Goal: Information Seeking & Learning: Learn about a topic

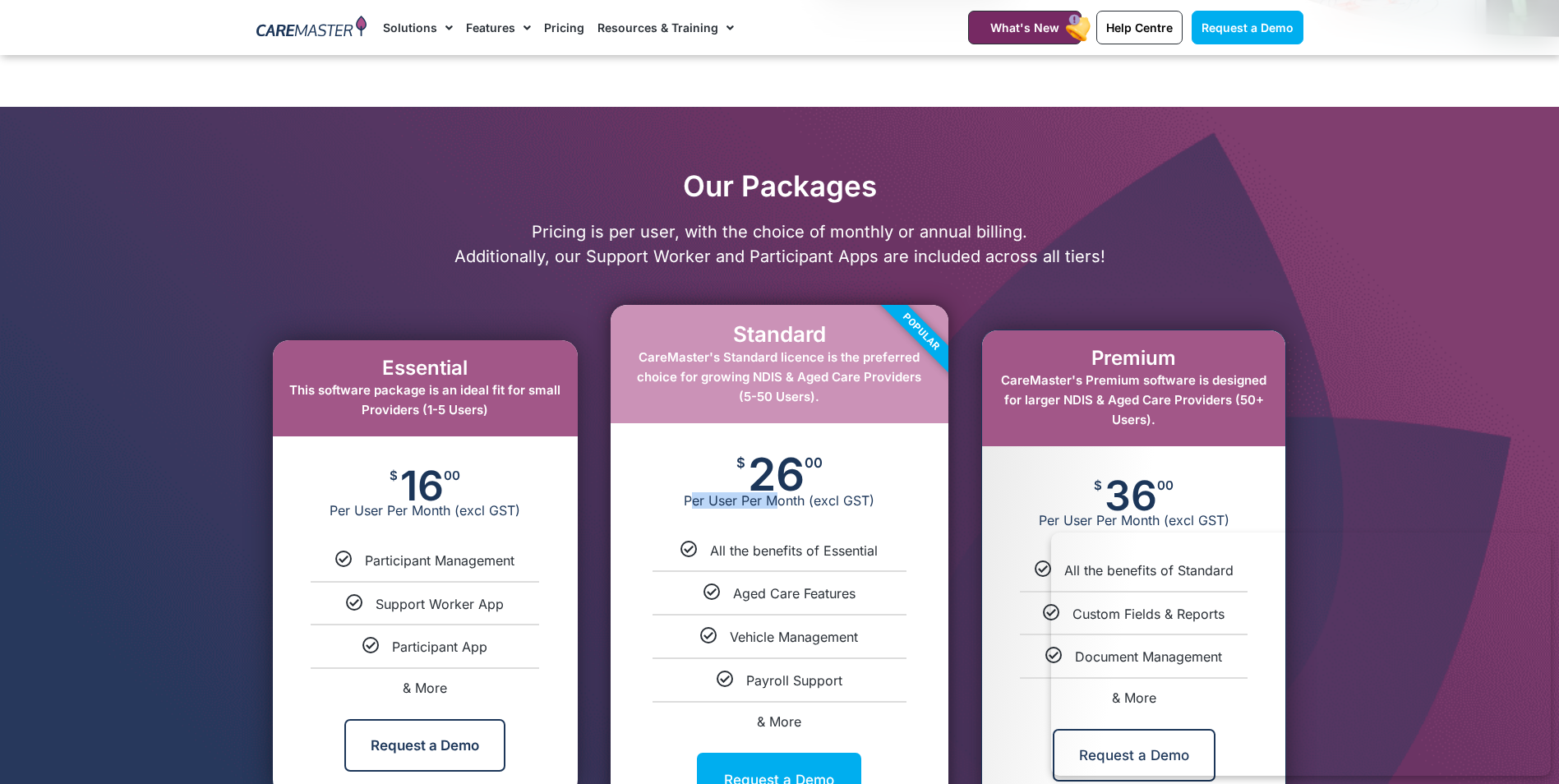
drag, startPoint x: 693, startPoint y: 500, endPoint x: 779, endPoint y: 502, distance: 86.0
click at [779, 502] on span "Per User Per Month (excl GST)" at bounding box center [780, 501] width 338 height 16
click at [750, 598] on span "Aged Care Features" at bounding box center [794, 593] width 123 height 16
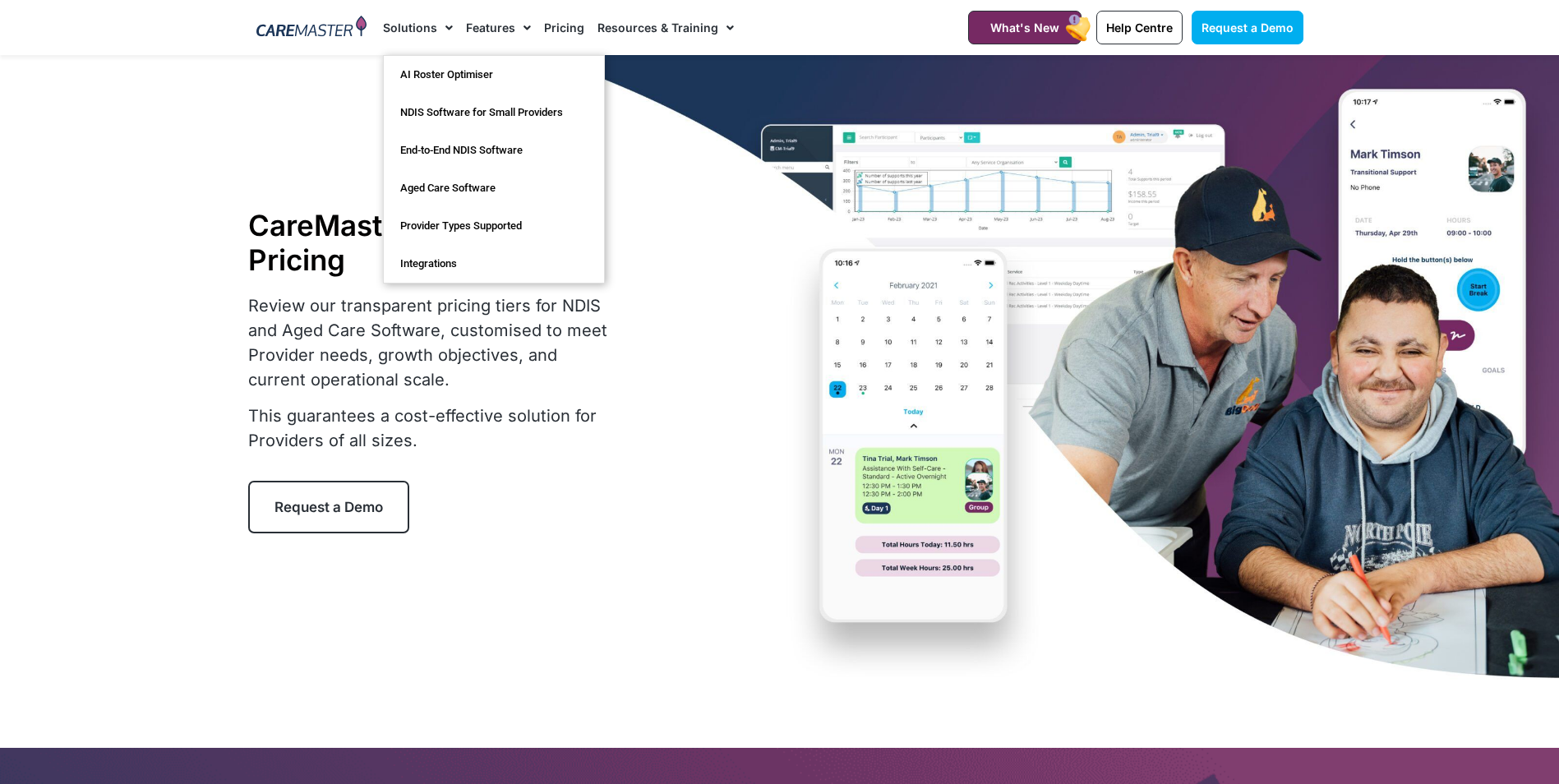
click at [401, 32] on link "Solutions" at bounding box center [417, 27] width 70 height 55
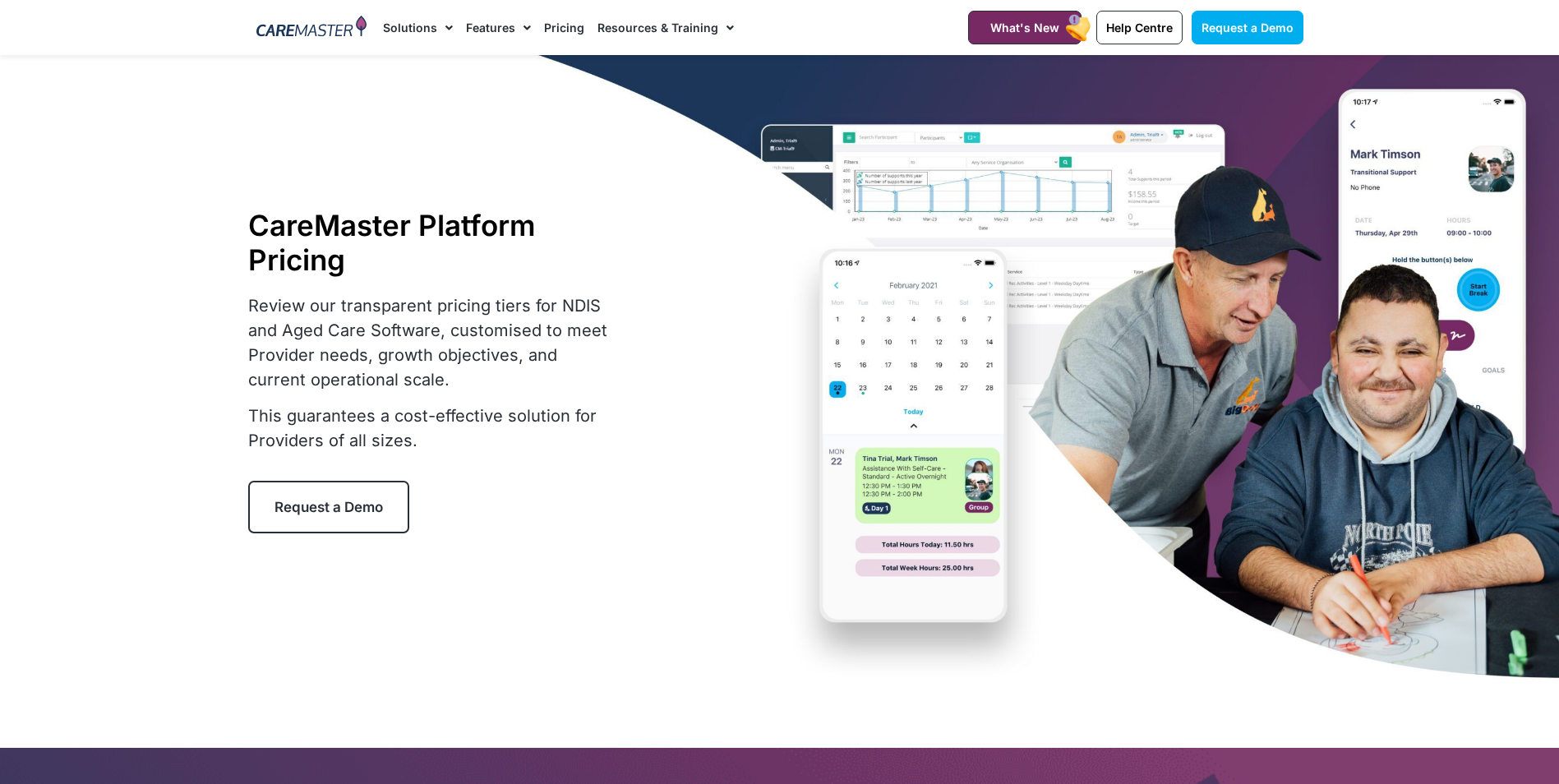
click at [348, 27] on img at bounding box center [312, 27] width 111 height 24
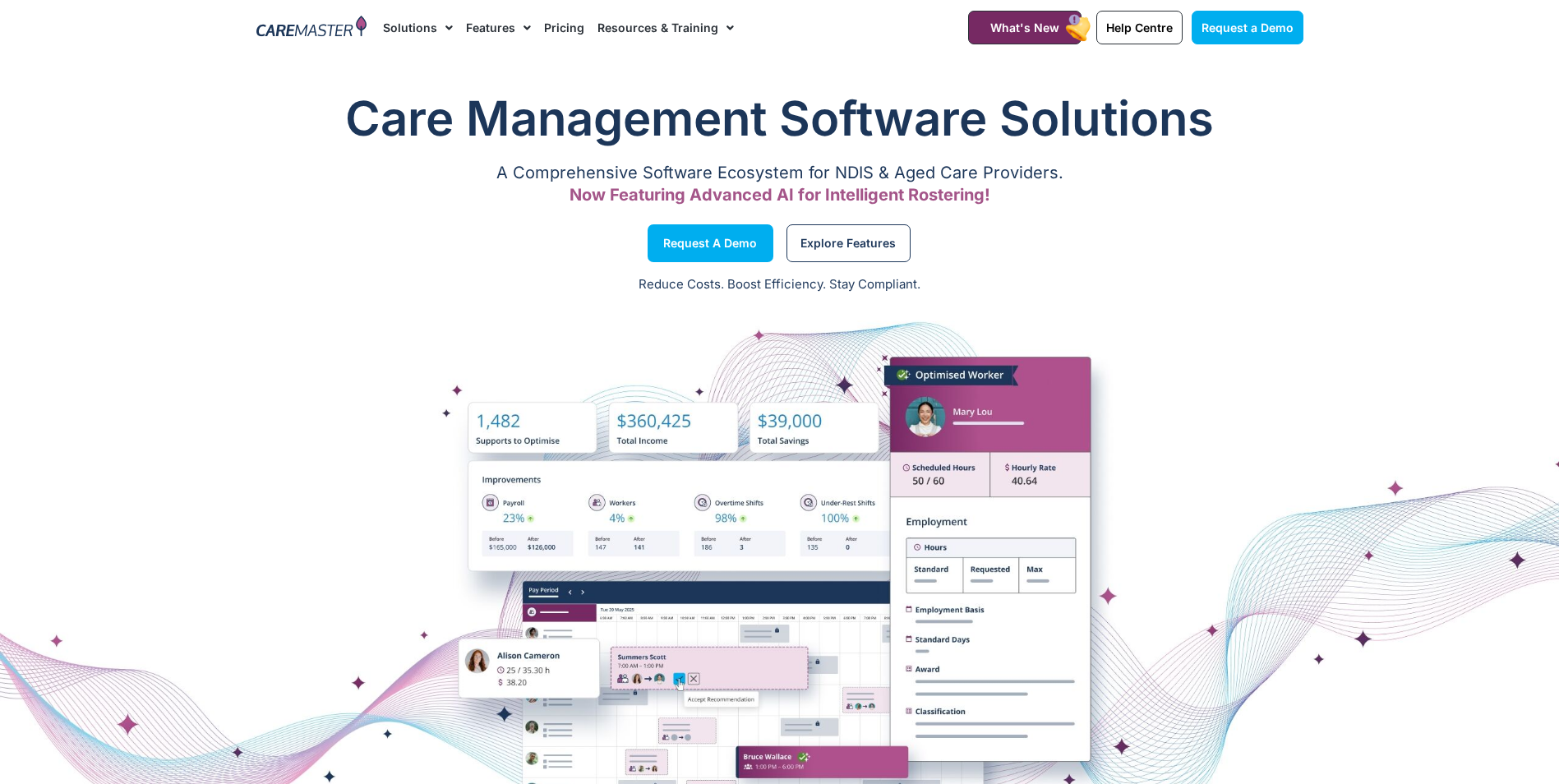
click at [554, 34] on link "Pricing" at bounding box center [564, 27] width 40 height 55
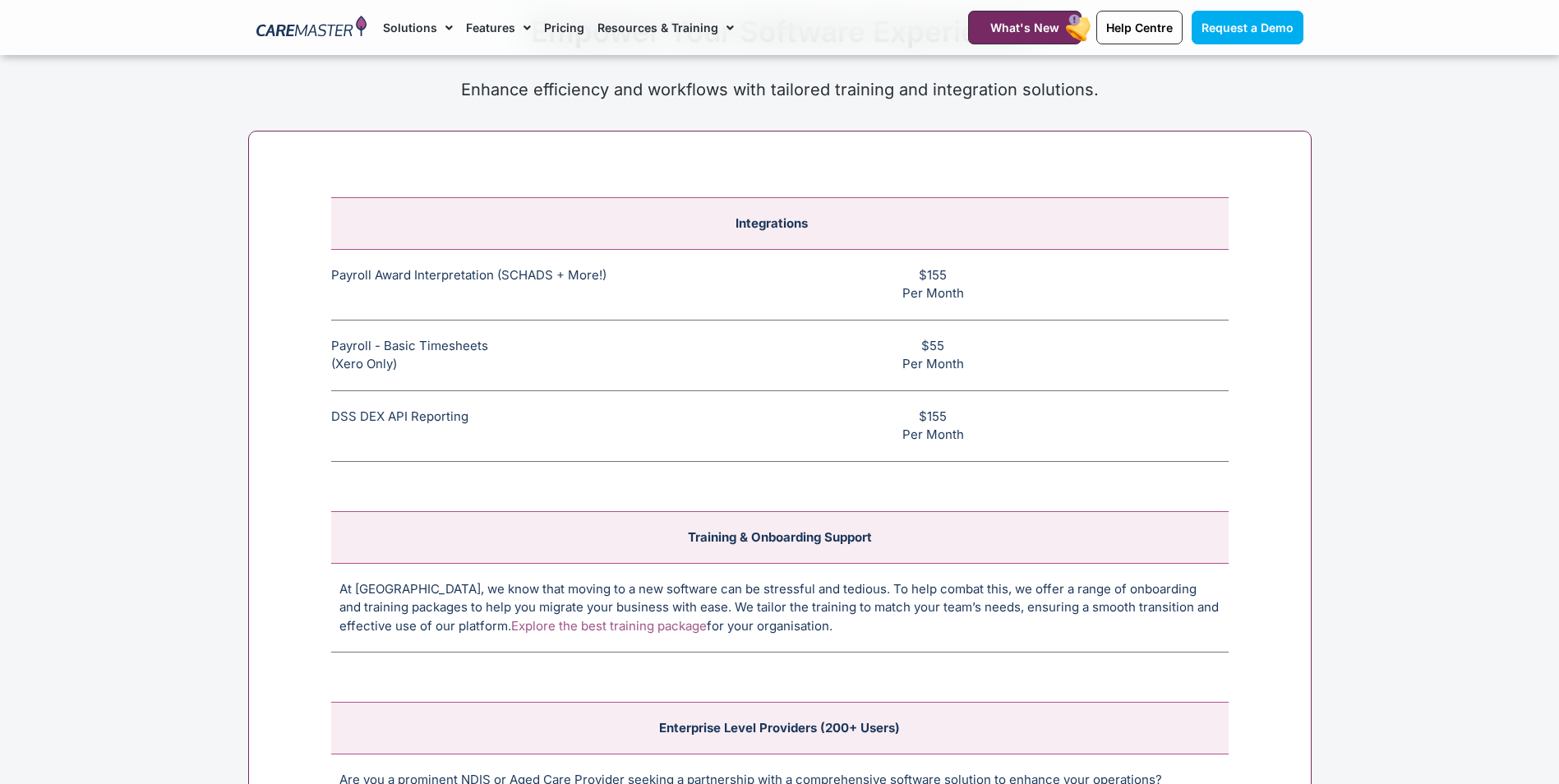
scroll to position [6165, 0]
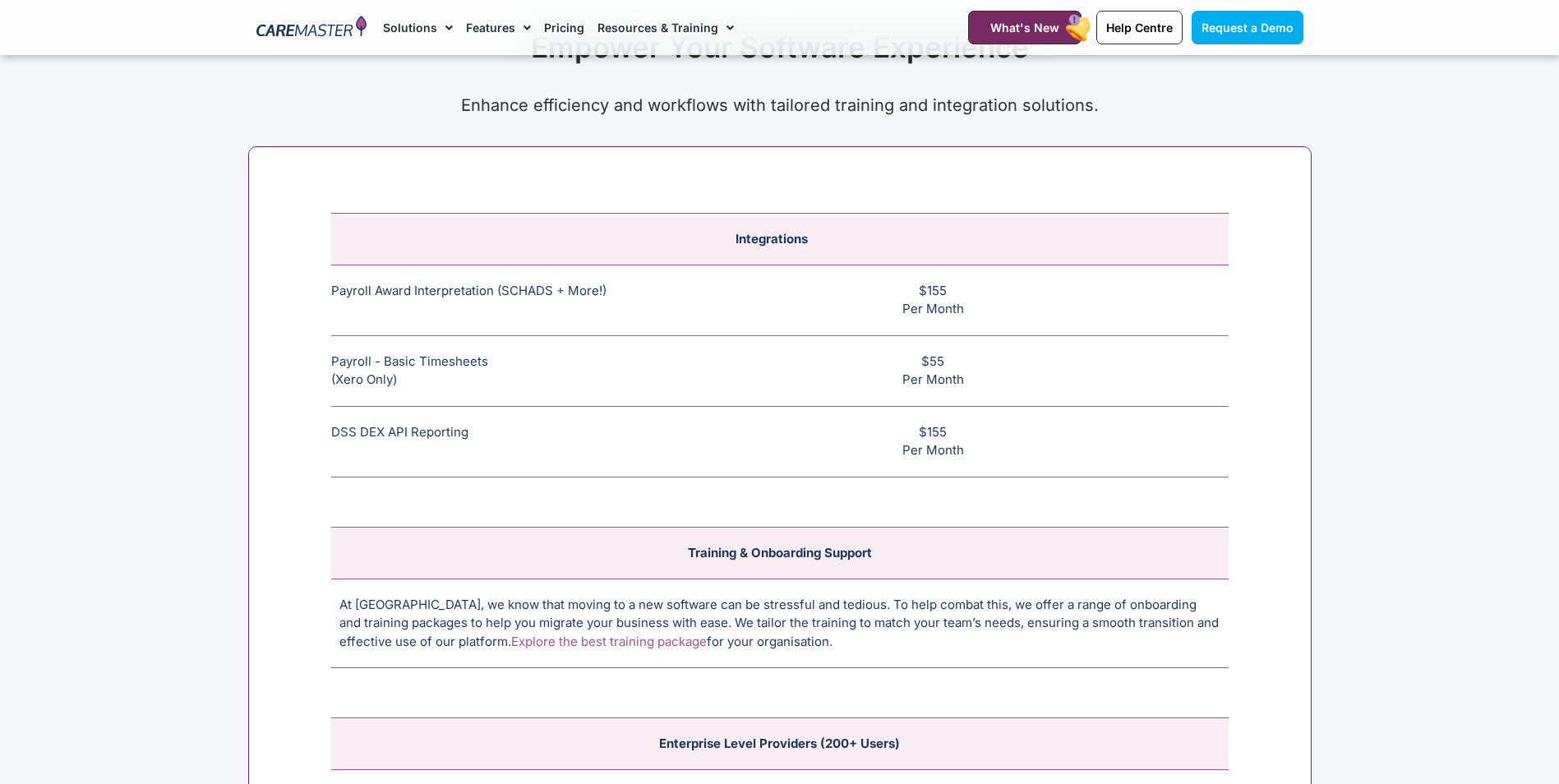
drag, startPoint x: 982, startPoint y: 309, endPoint x: 306, endPoint y: 299, distance: 676.1
click at [306, 299] on div "Integrations Payroll Award Interpretation (SCHADS + More!) The SCHADS Award int…" at bounding box center [780, 545] width 1064 height 799
click at [987, 304] on td "$155 Per Month" at bounding box center [941, 300] width 574 height 71
drag, startPoint x: 1017, startPoint y: 315, endPoint x: 911, endPoint y: 283, distance: 110.7
click at [911, 283] on td "$155 Per Month" at bounding box center [941, 300] width 574 height 71
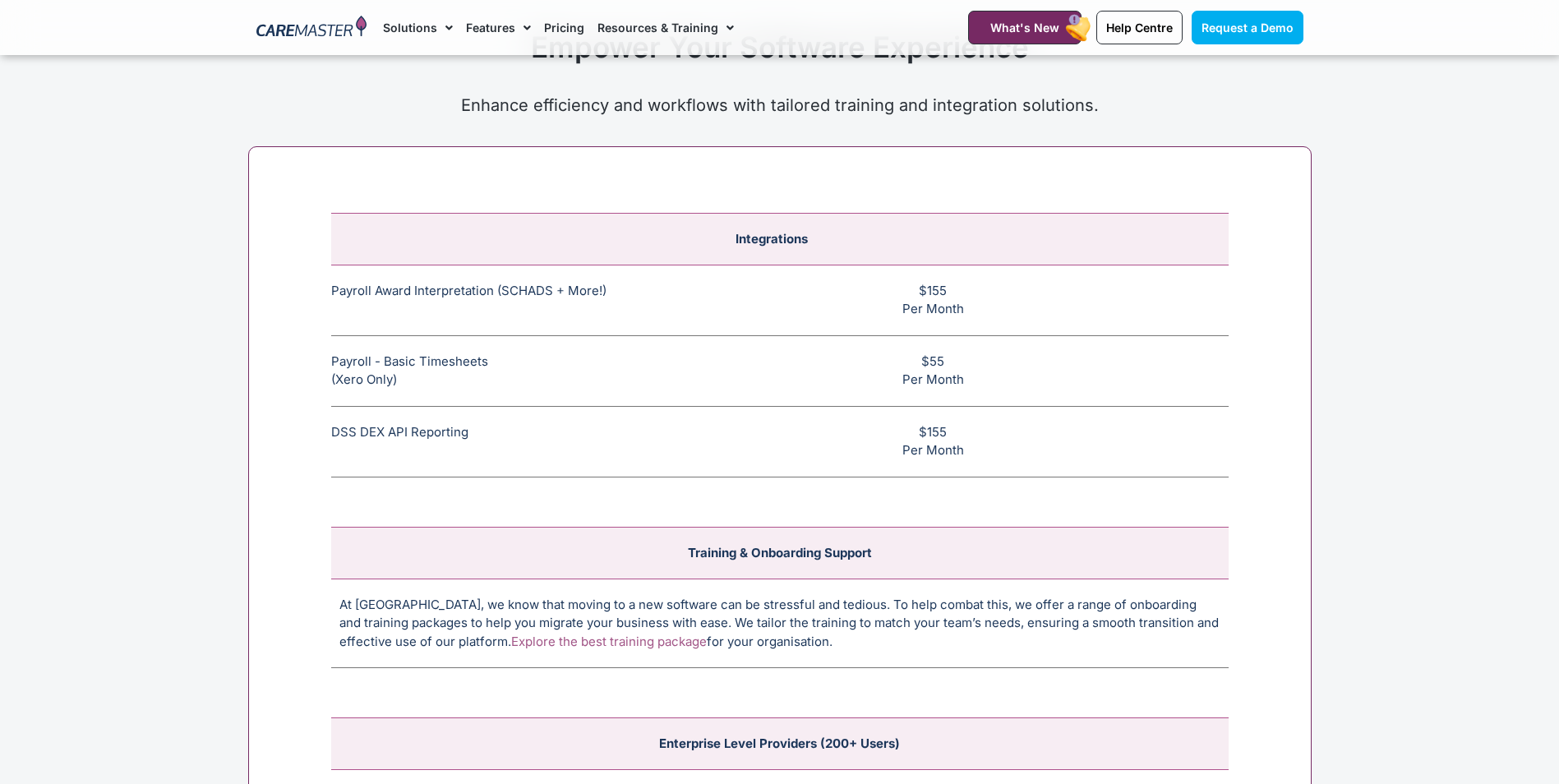
drag, startPoint x: 911, startPoint y: 283, endPoint x: 919, endPoint y: 358, distance: 75.4
click at [919, 358] on td "$55 Per Month" at bounding box center [941, 371] width 574 height 71
copy td "$55 Per Month"
drag, startPoint x: 913, startPoint y: 287, endPoint x: 972, endPoint y: 310, distance: 63.3
click at [972, 310] on td "$155 Per Month" at bounding box center [941, 300] width 574 height 71
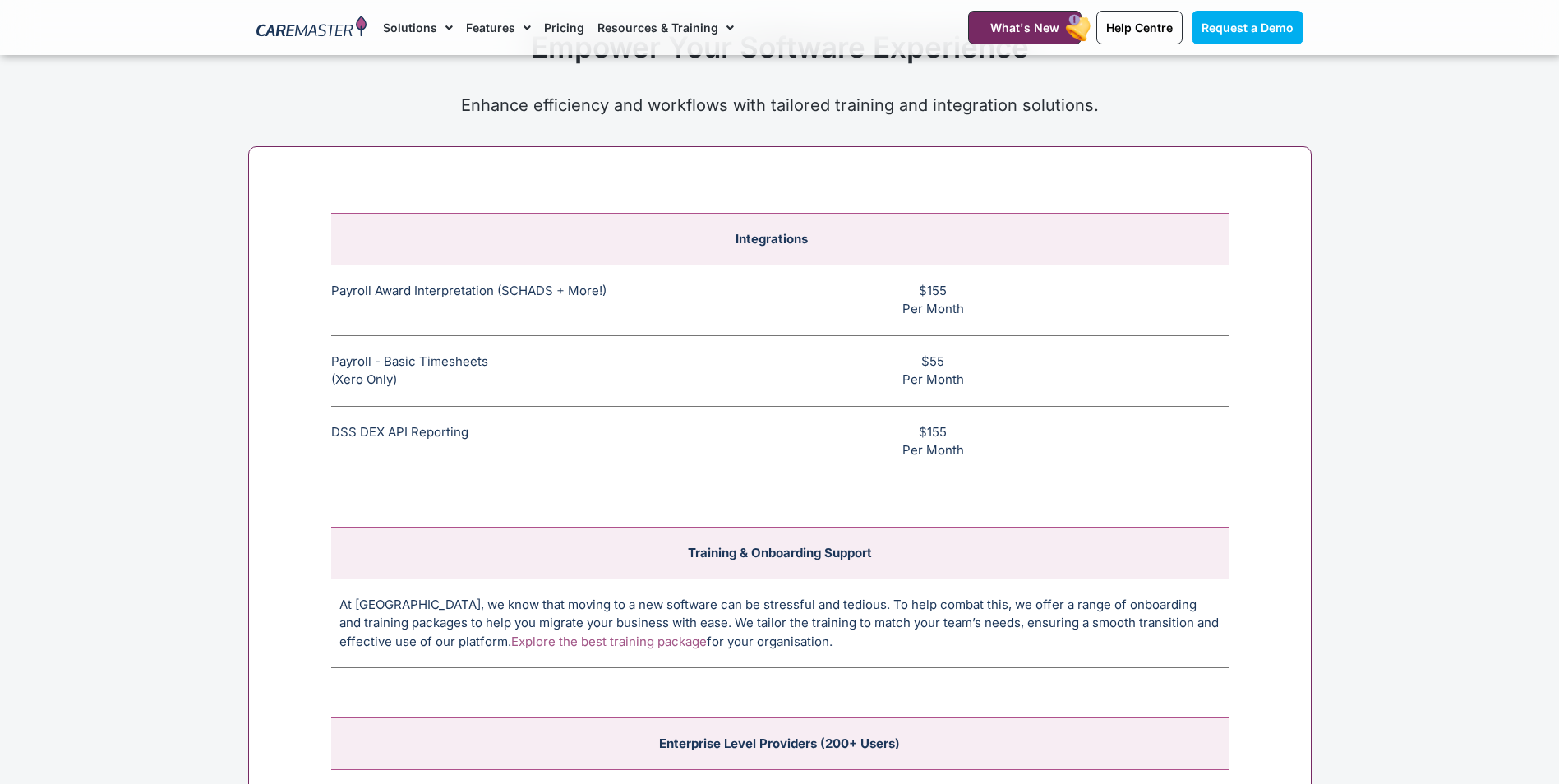
drag, startPoint x: 972, startPoint y: 310, endPoint x: 960, endPoint y: 309, distance: 12.0
click at [960, 309] on td "$155 Per Month" at bounding box center [941, 300] width 574 height 71
drag, startPoint x: 966, startPoint y: 310, endPoint x: 915, endPoint y: 283, distance: 57.7
click at [915, 283] on td "$155 Per Month" at bounding box center [941, 300] width 574 height 71
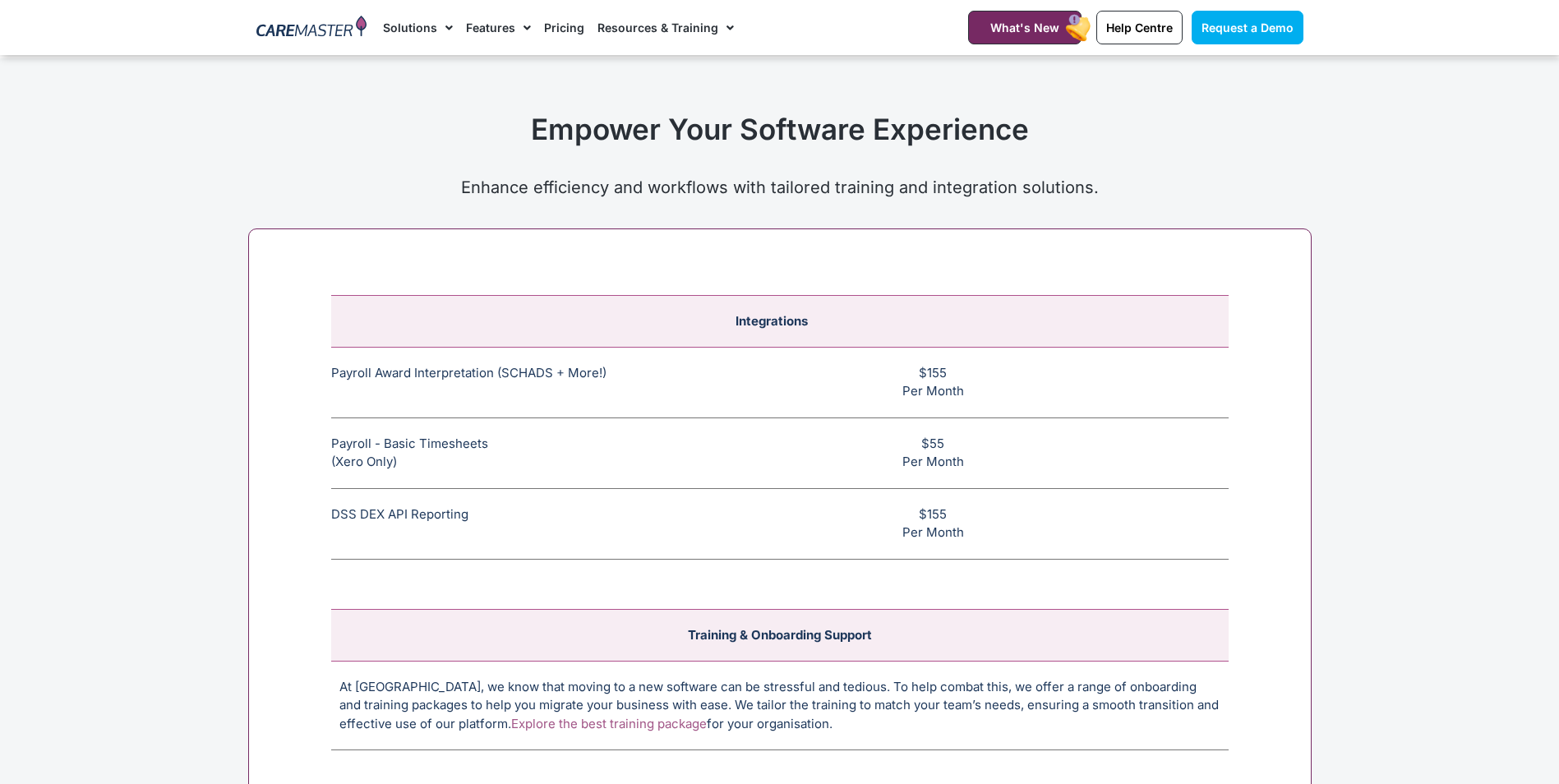
click at [769, 369] on td "$155 Per Month" at bounding box center [941, 382] width 574 height 71
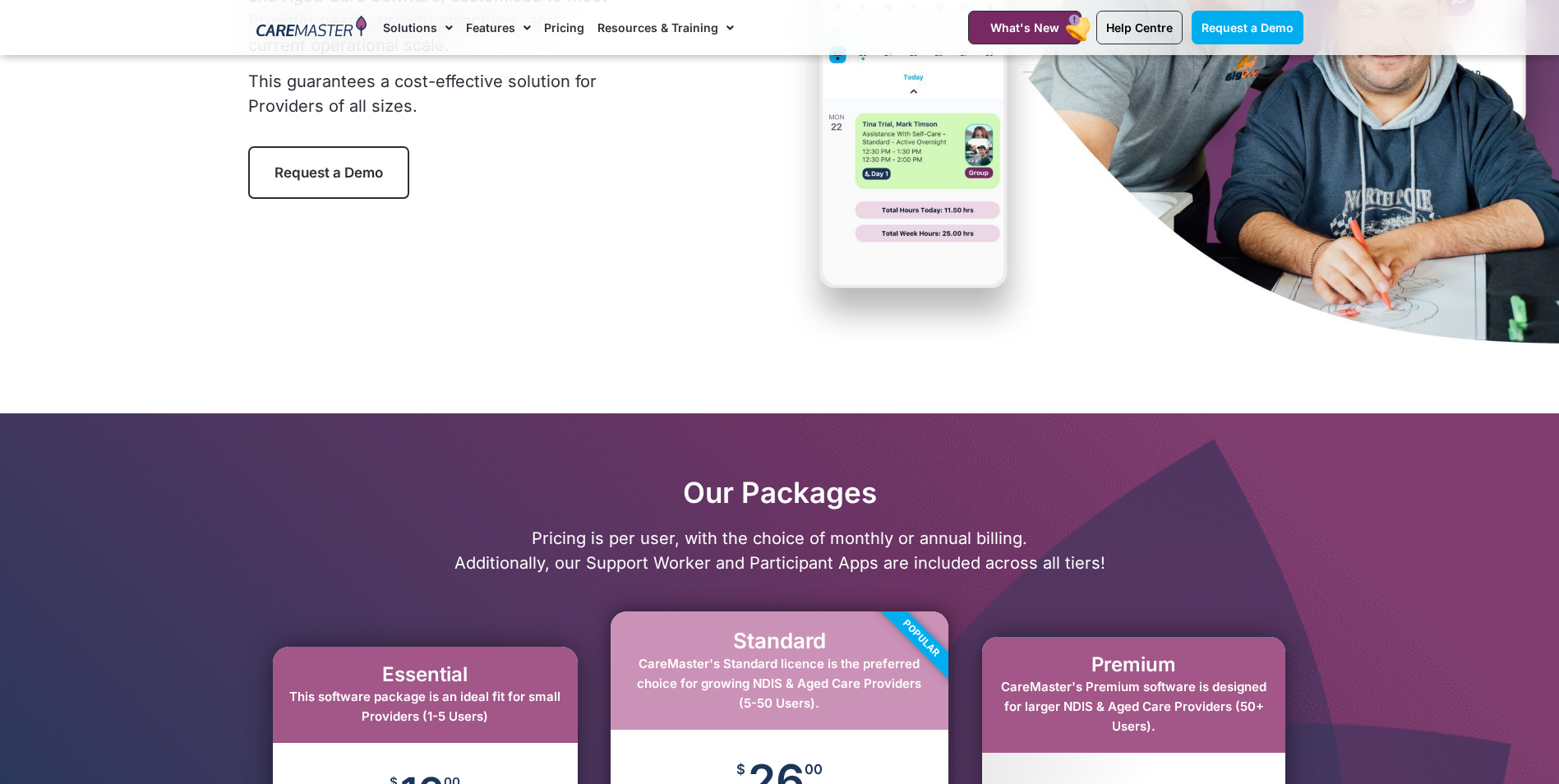
scroll to position [247, 0]
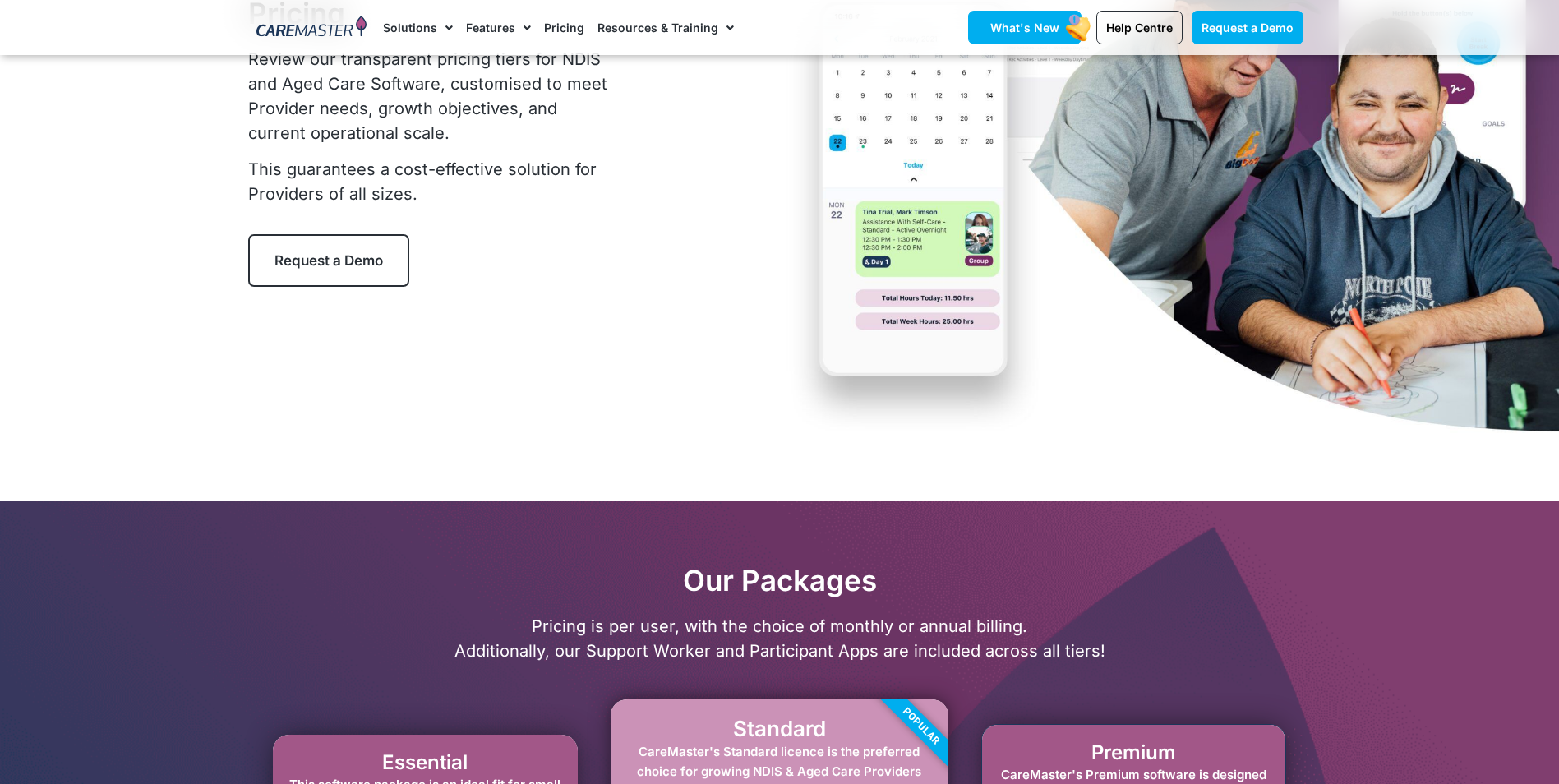
click at [1053, 22] on span "What's New" at bounding box center [1025, 27] width 69 height 14
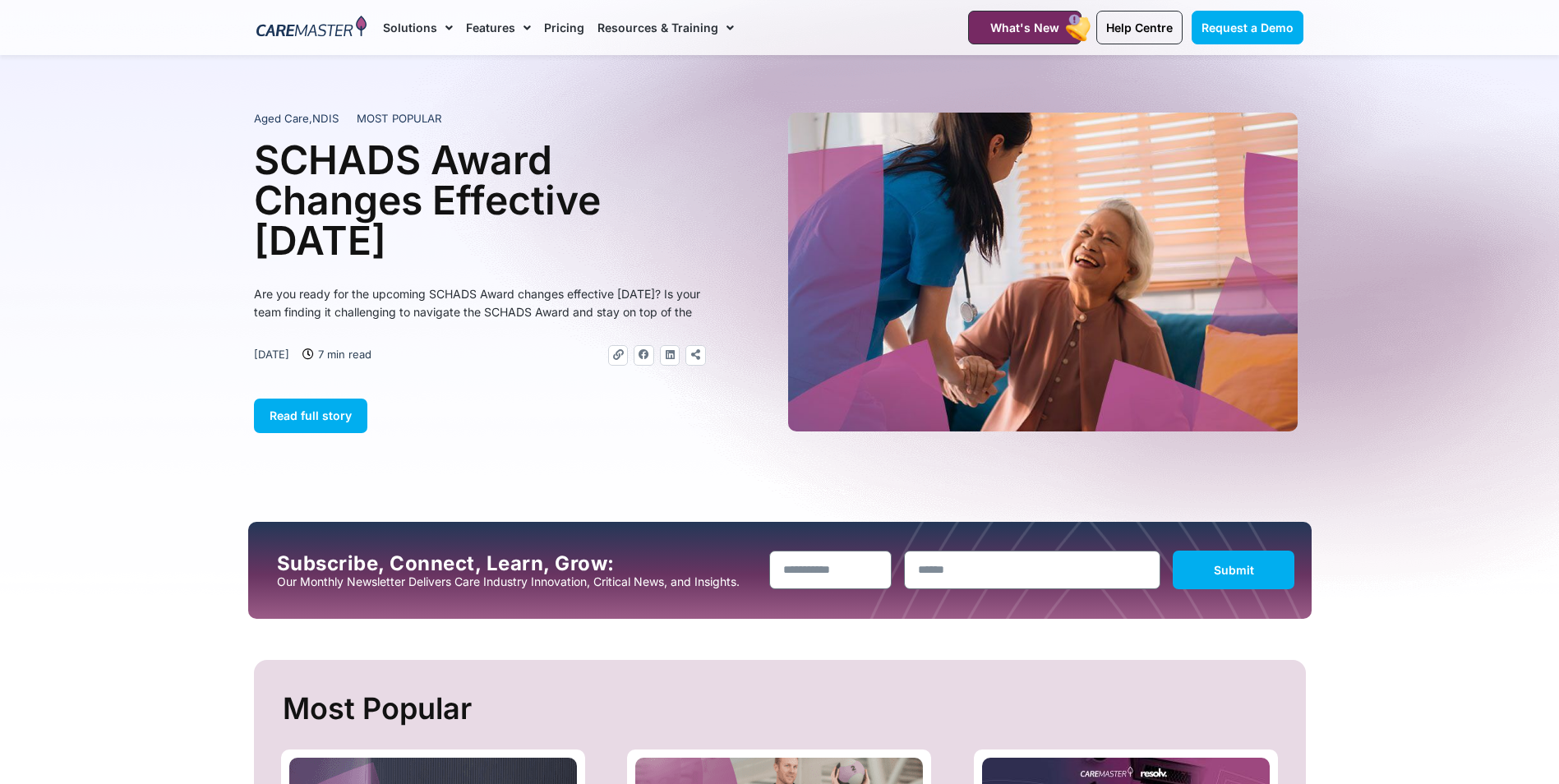
click at [554, 22] on link "Pricing" at bounding box center [564, 27] width 40 height 55
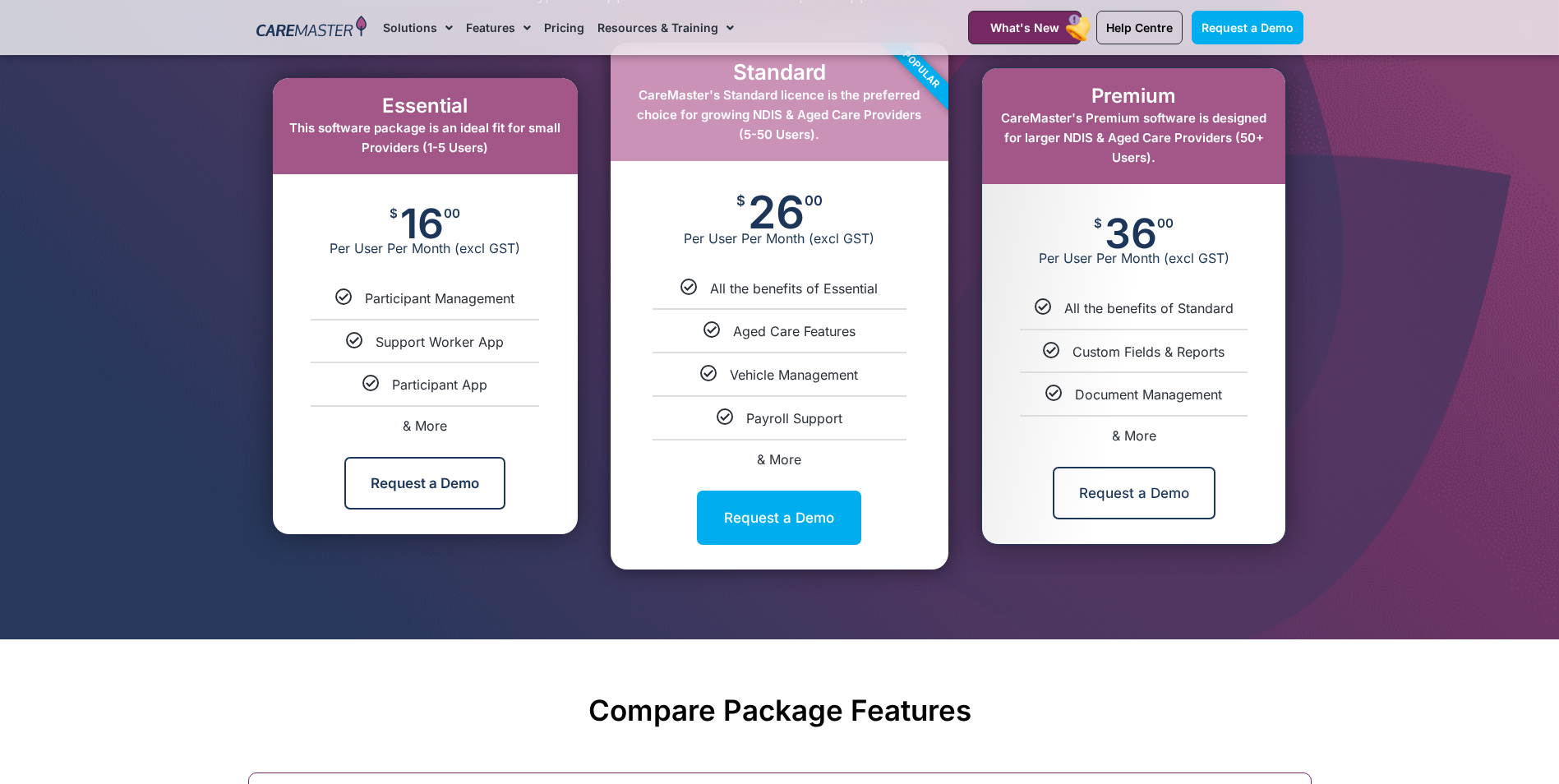
scroll to position [904, 0]
click at [428, 427] on span "& More" at bounding box center [425, 425] width 44 height 16
select select "***"
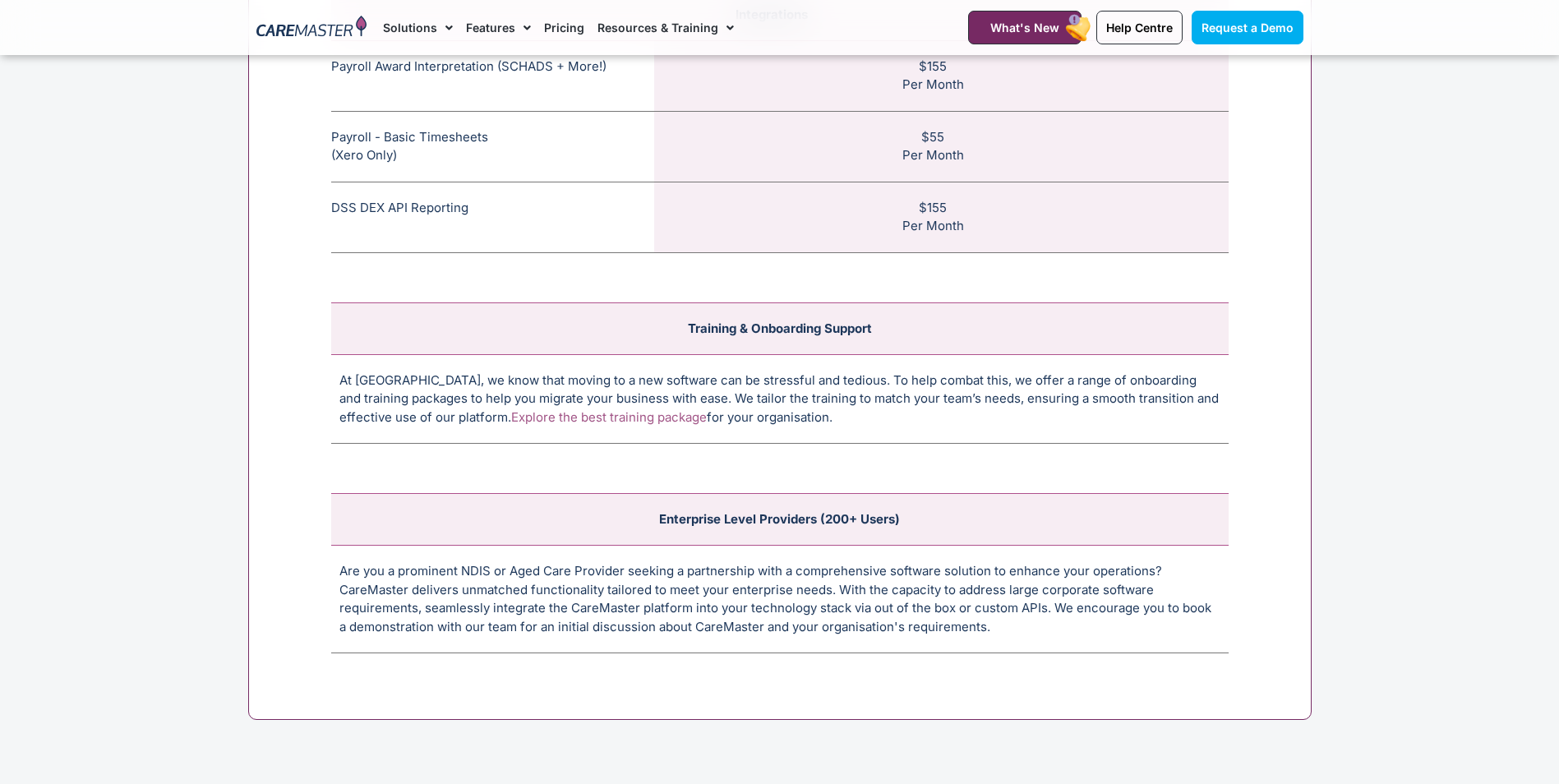
scroll to position [6374, 0]
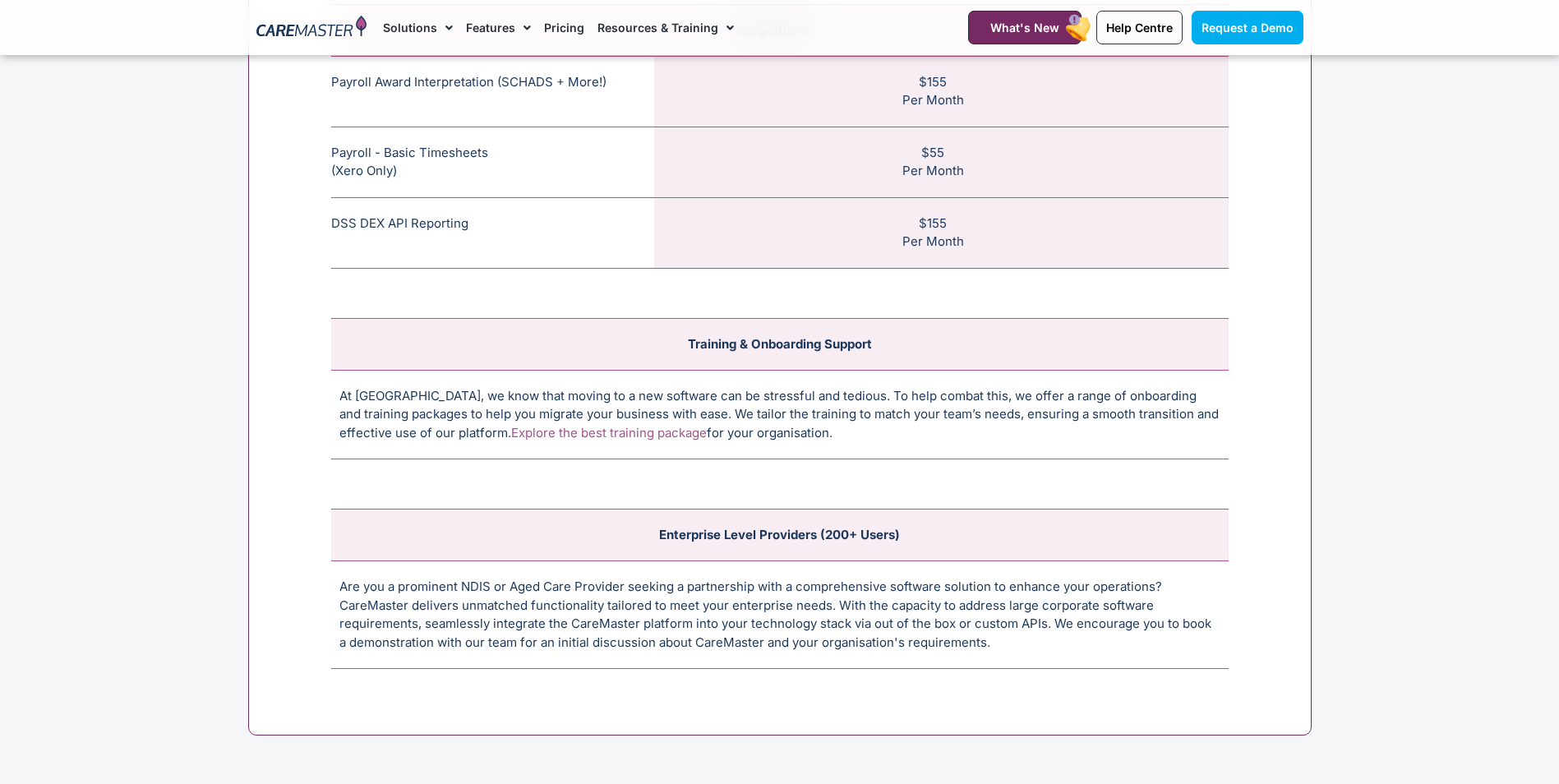
click at [613, 436] on link "Explore the best training package" at bounding box center [609, 432] width 196 height 15
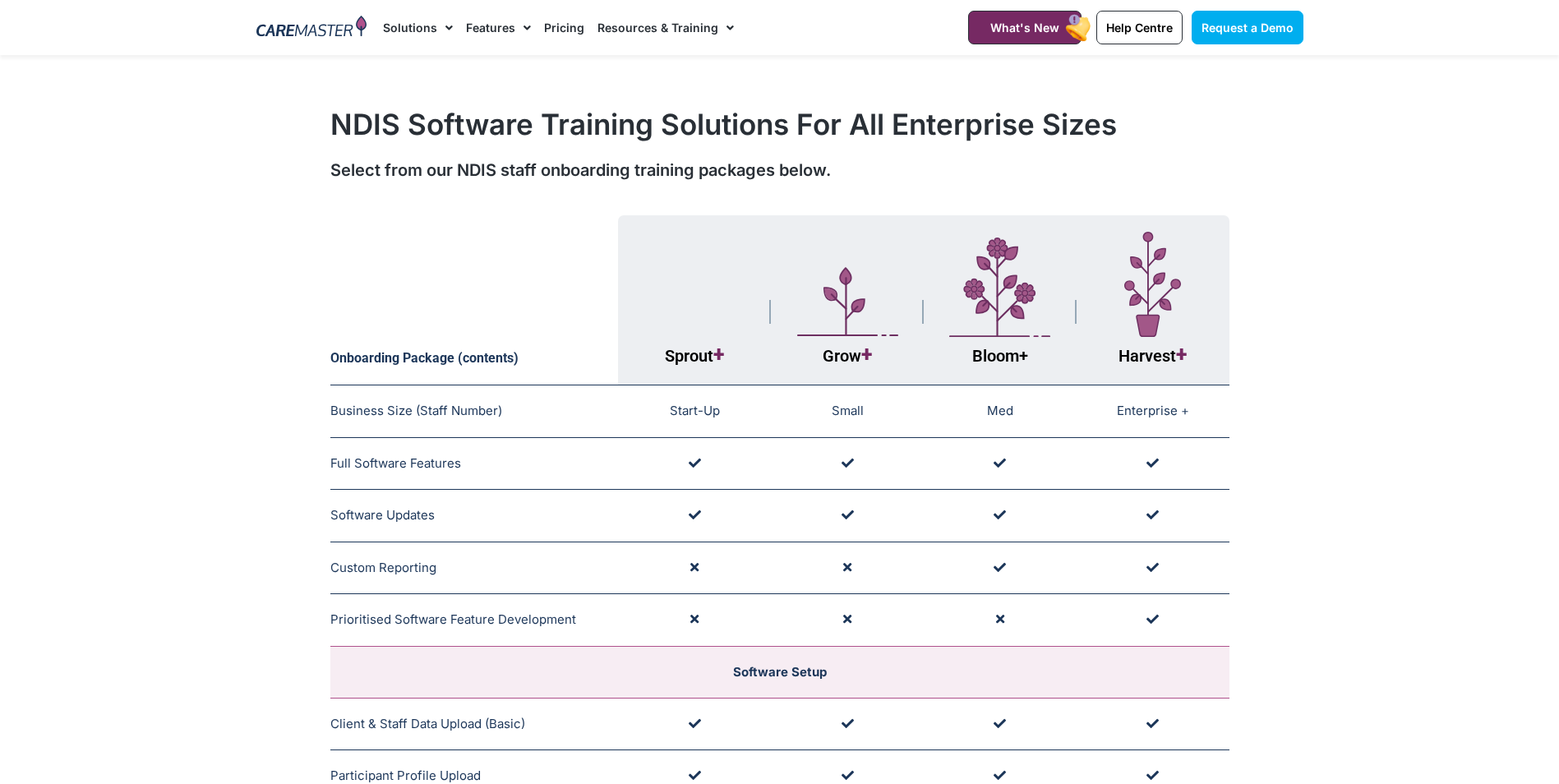
click at [550, 26] on link "Pricing" at bounding box center [564, 27] width 40 height 55
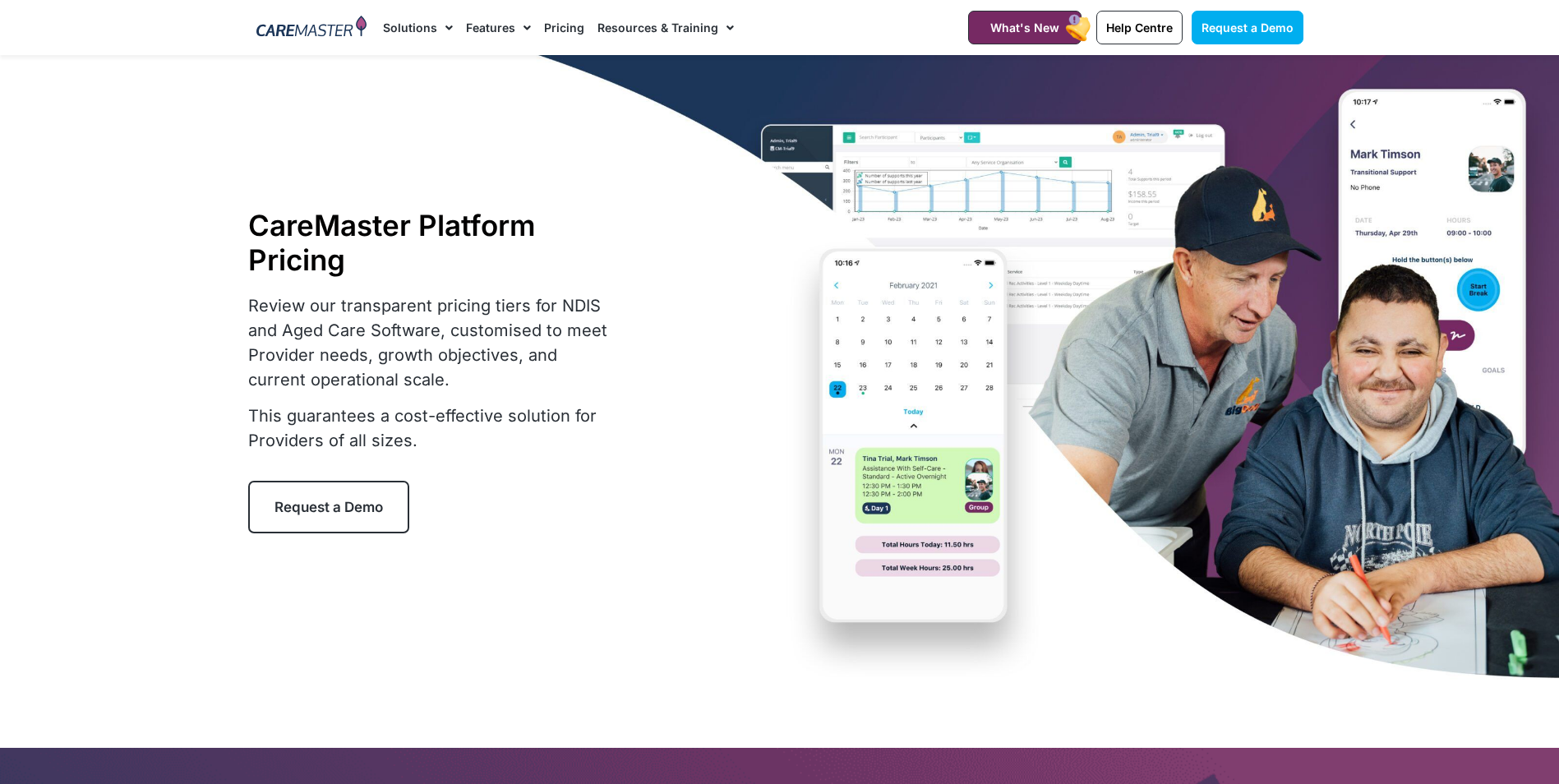
click at [567, 29] on link "Pricing" at bounding box center [564, 27] width 40 height 55
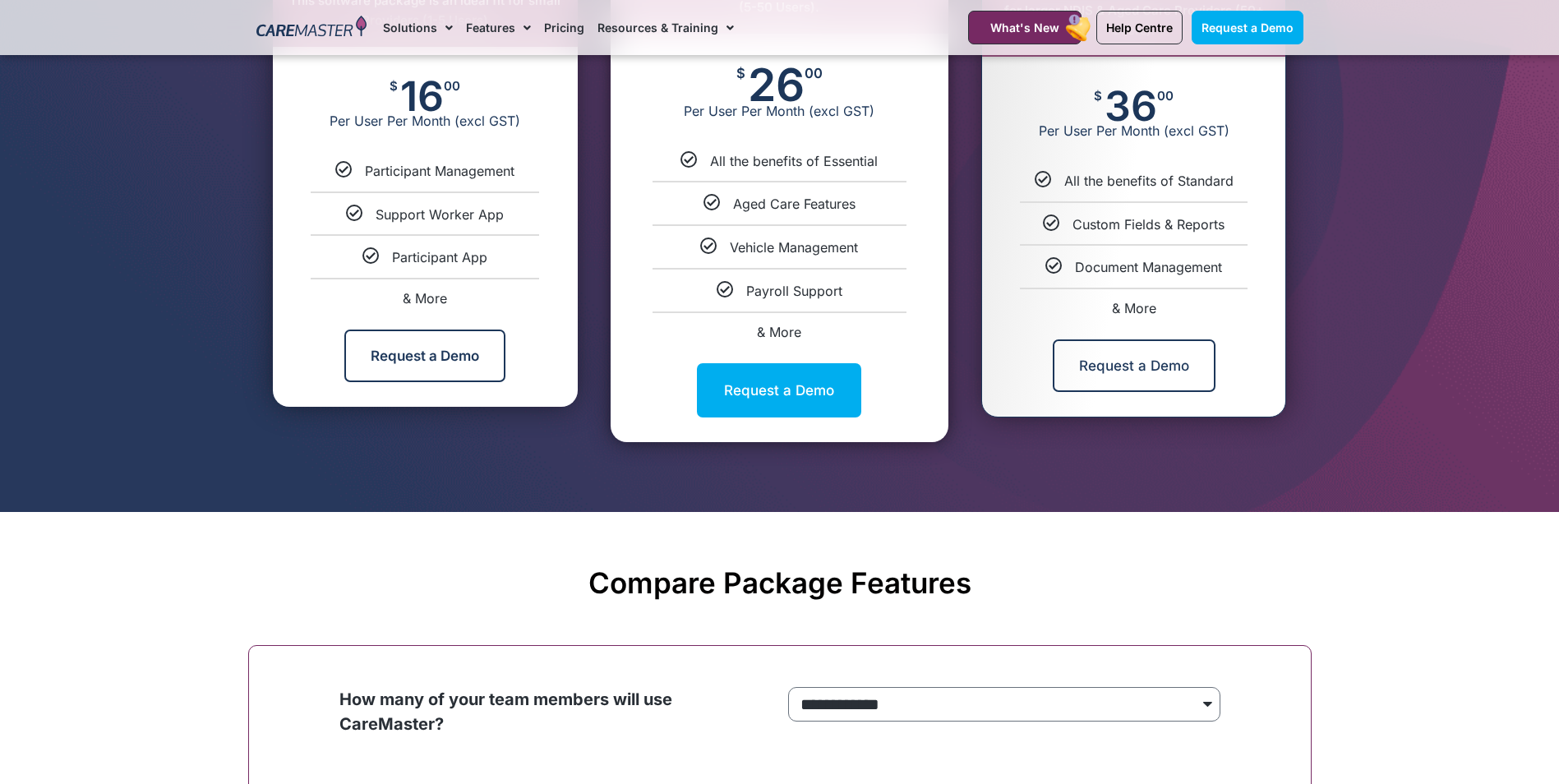
scroll to position [695, 0]
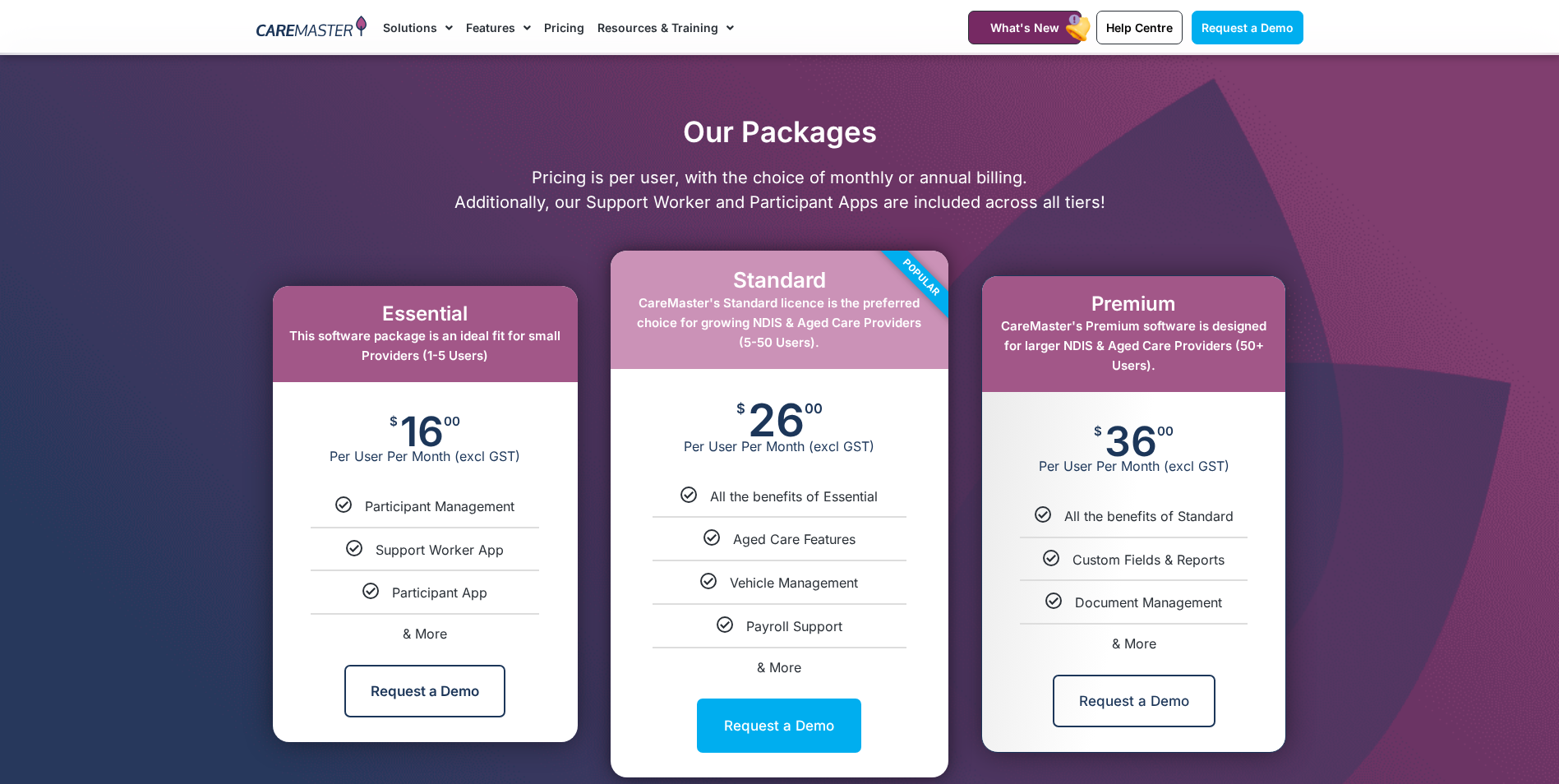
click at [789, 670] on span "& More" at bounding box center [779, 668] width 44 height 16
select select "****"
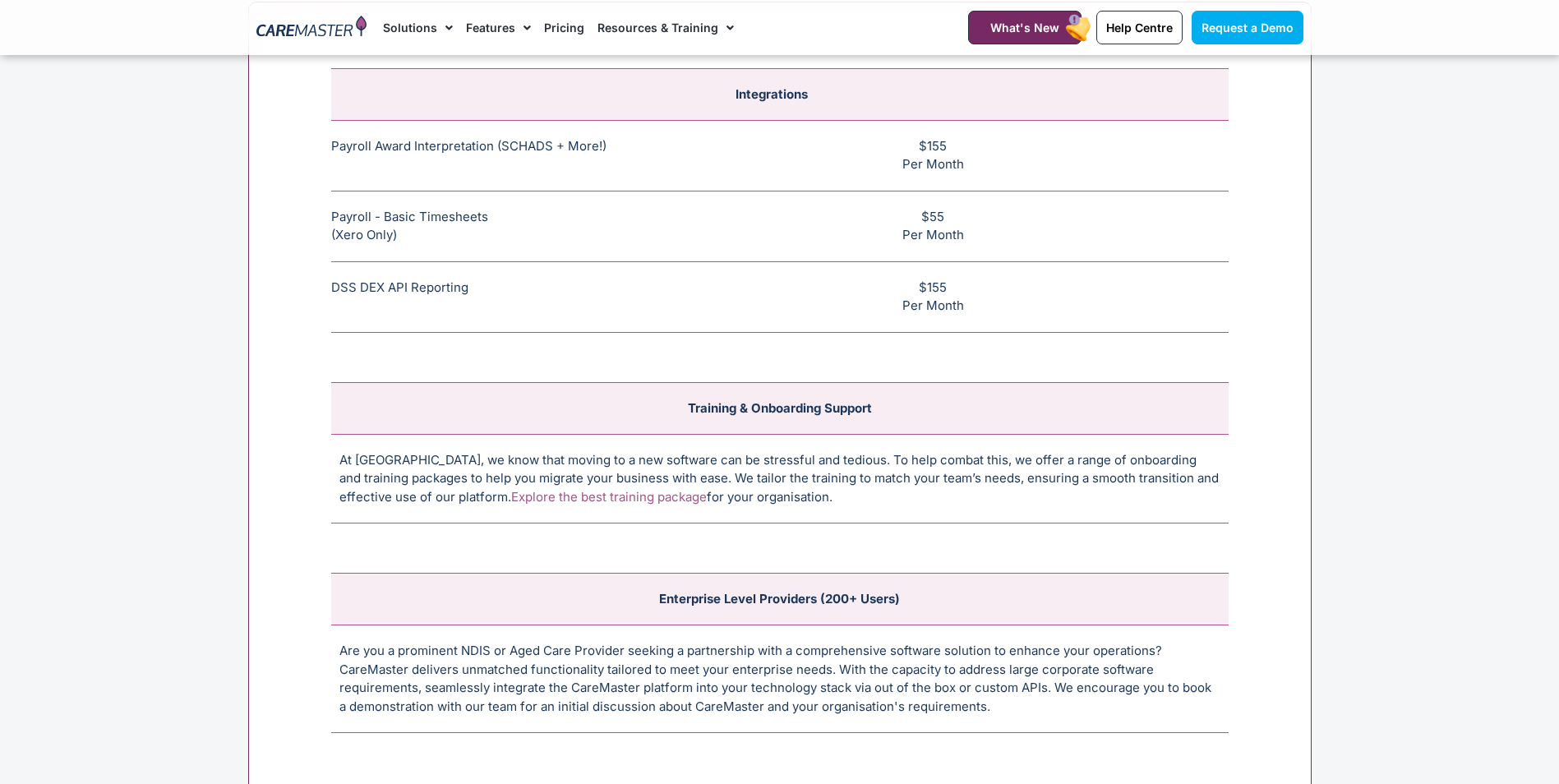
scroll to position [6337, 0]
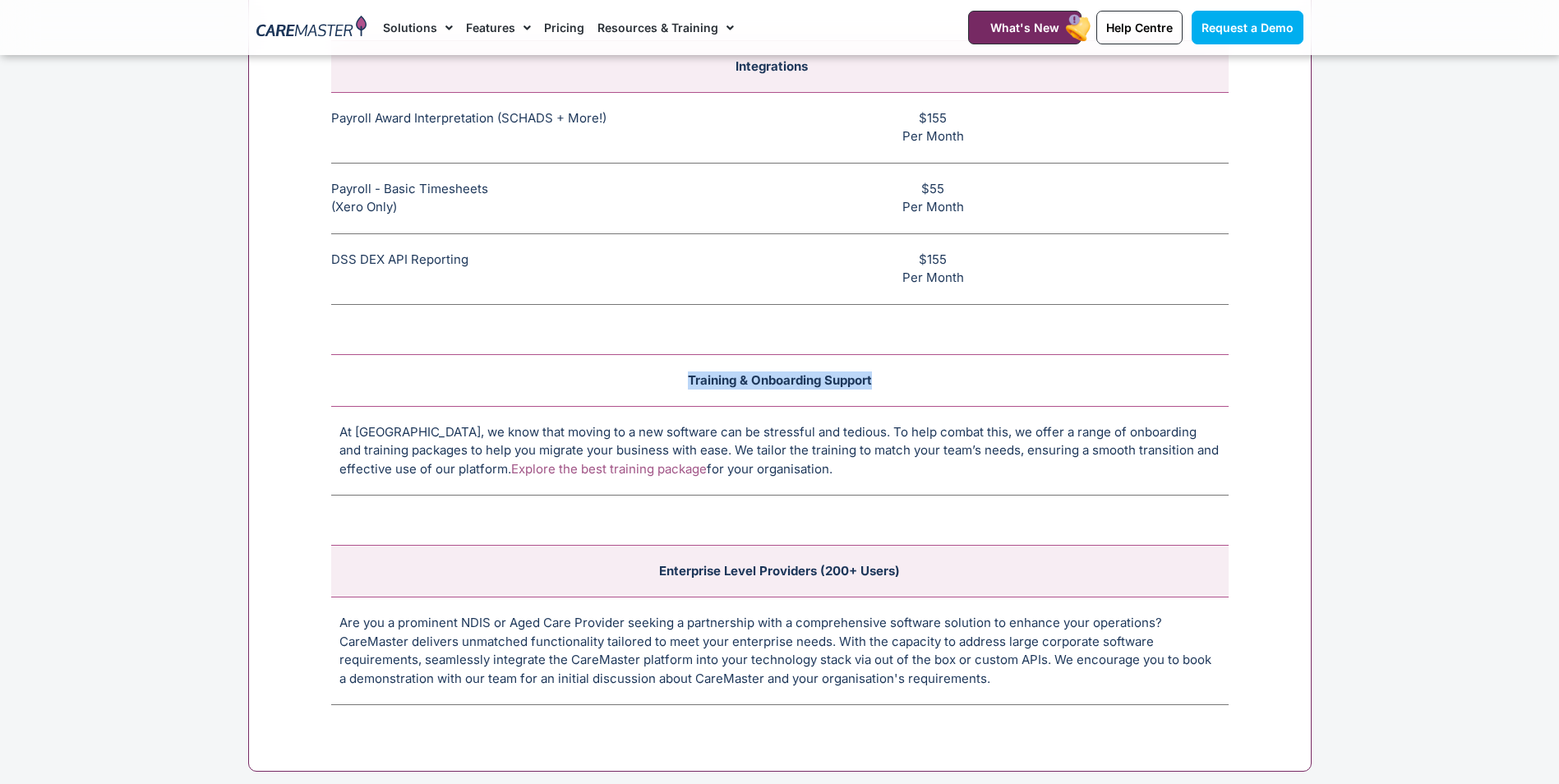
drag, startPoint x: 690, startPoint y: 378, endPoint x: 906, endPoint y: 381, distance: 216.0
click at [906, 381] on td "Training & Onboarding Support" at bounding box center [780, 379] width 897 height 52
copy td "Training & Onboarding Support"
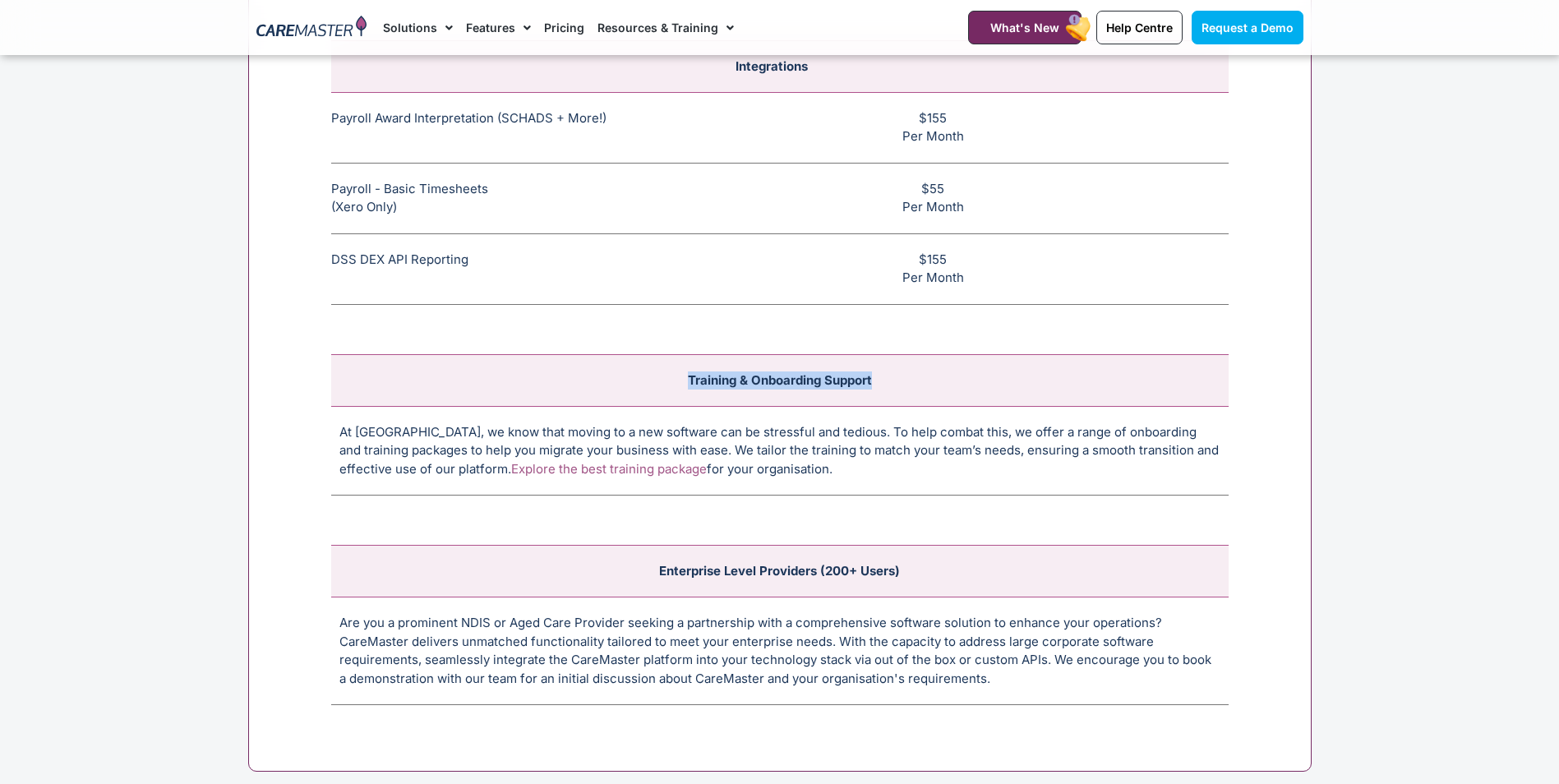
click at [562, 464] on link "Explore the best training package" at bounding box center [609, 468] width 196 height 15
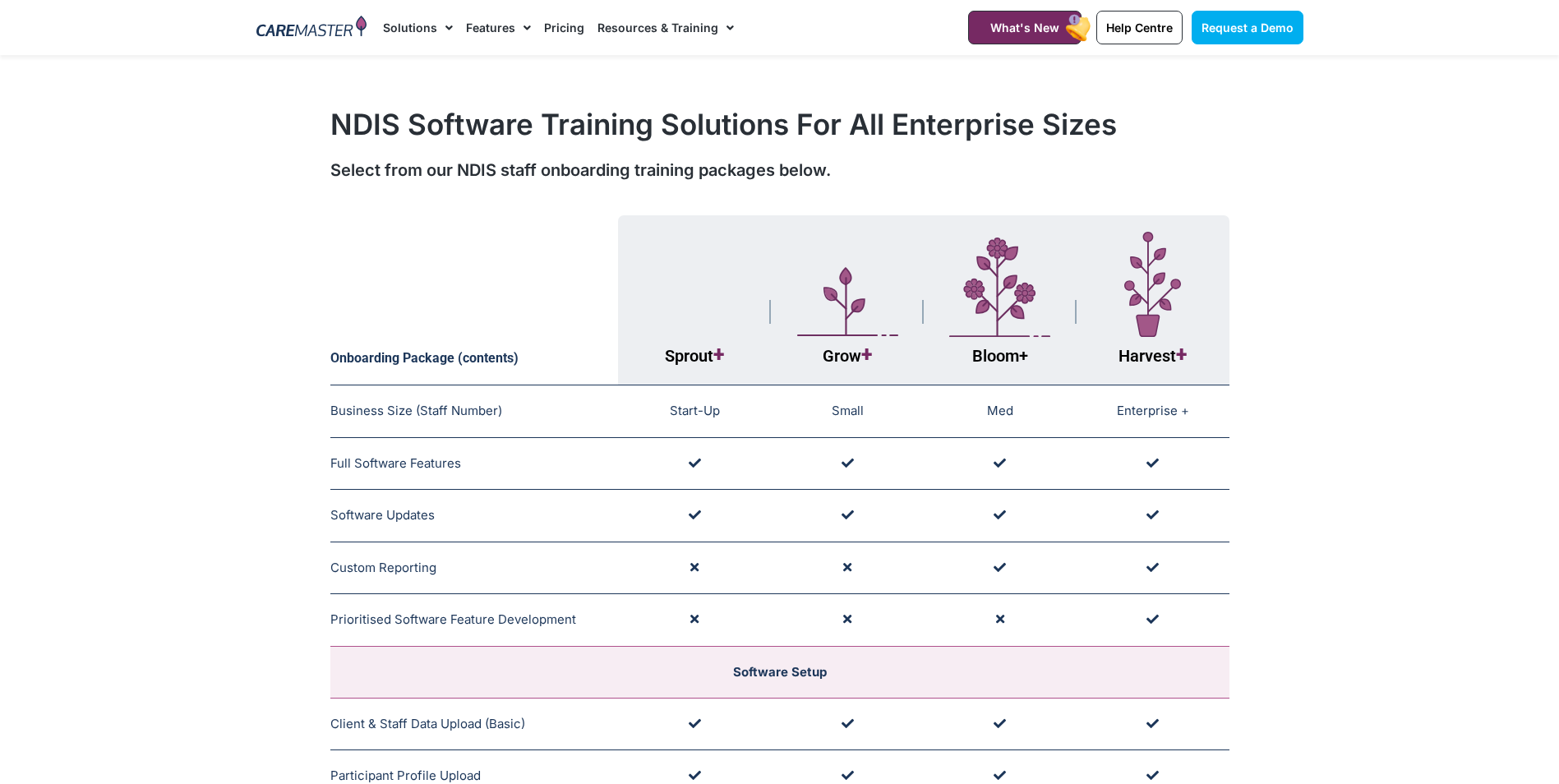
click at [563, 43] on link "Pricing" at bounding box center [564, 27] width 40 height 55
click at [564, 34] on link "Pricing" at bounding box center [564, 27] width 40 height 55
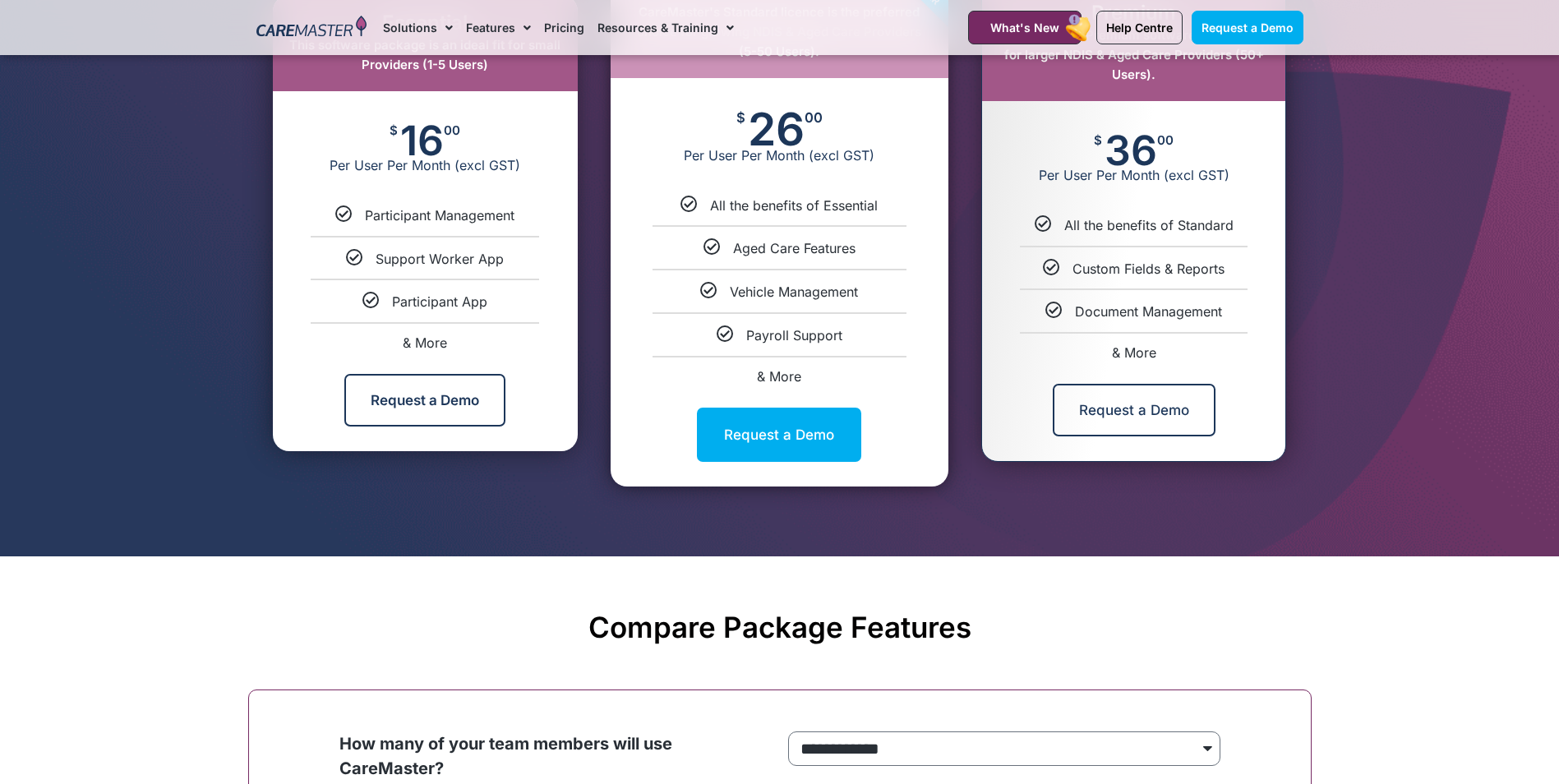
scroll to position [740, 0]
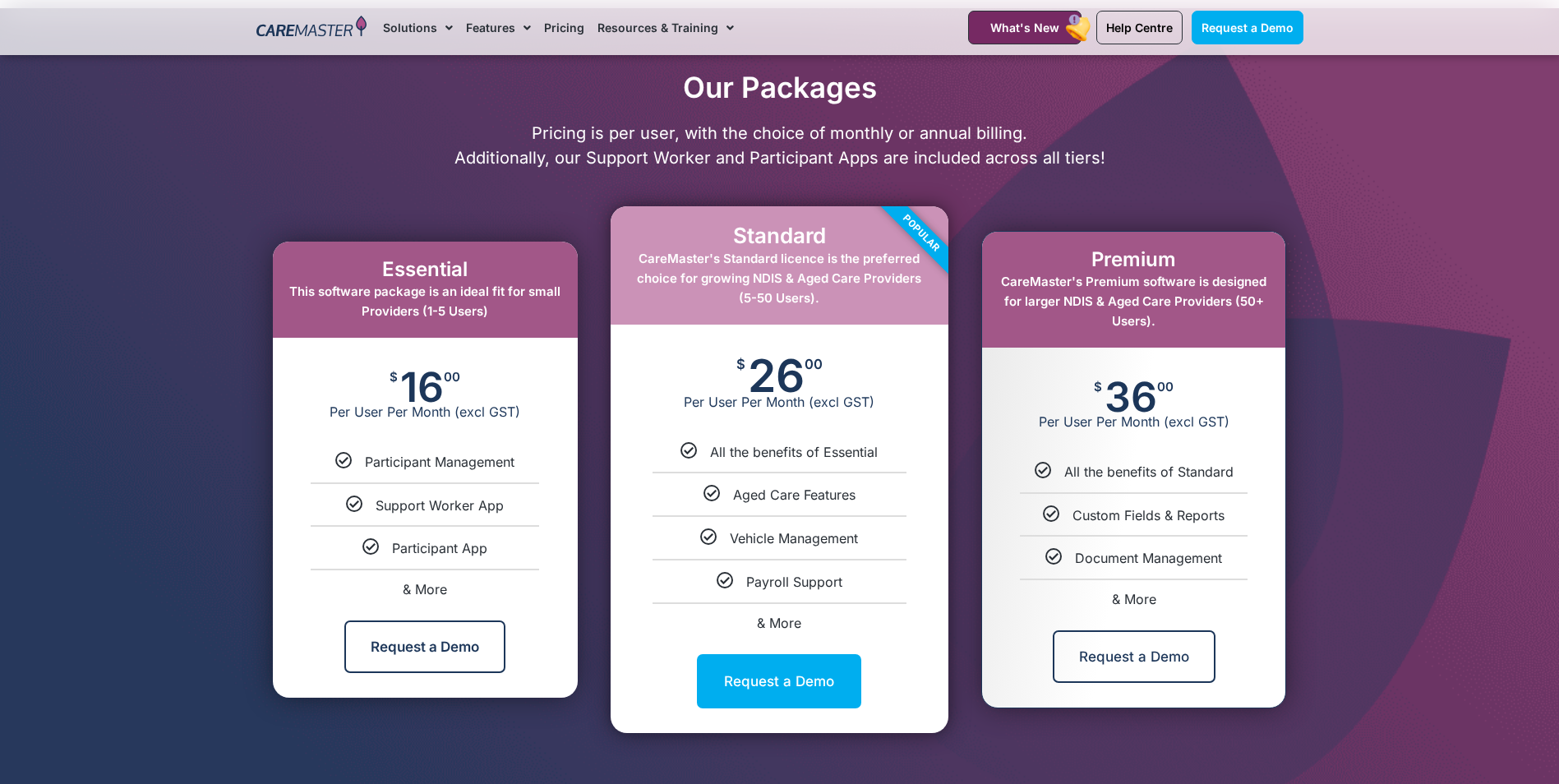
drag, startPoint x: 713, startPoint y: 450, endPoint x: 822, endPoint y: 616, distance: 198.6
click at [822, 616] on ul "All the benefits of Essential Aged Care Features Vehicle Management Payroll Sup…" at bounding box center [780, 536] width 338 height 187
copy ul "All the benefits of Essential Aged Care Features Vehicle Management Payroll Sup…"
drag, startPoint x: 1177, startPoint y: 601, endPoint x: 1063, endPoint y: 474, distance: 170.7
click at [1063, 474] on ul "All the benefits of Standard Custom Fields & Reports Document Management & More" at bounding box center [1134, 534] width 303 height 143
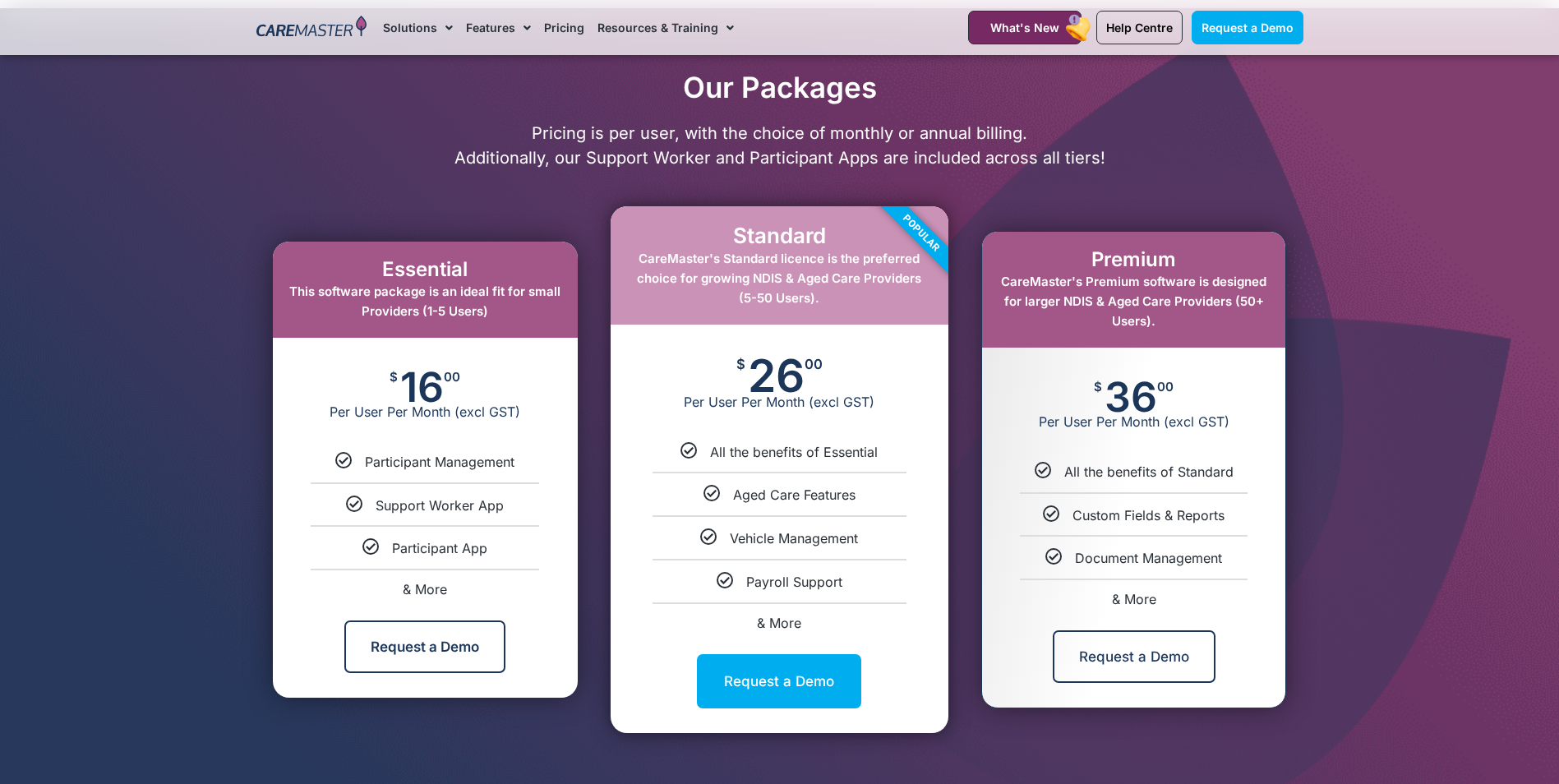
copy ul "All the benefits of Standard Custom Fields & Reports Document Management & More"
click at [1257, 571] on ul "All the benefits of Standard Custom Fields & Reports Document Management & More" at bounding box center [1134, 534] width 303 height 143
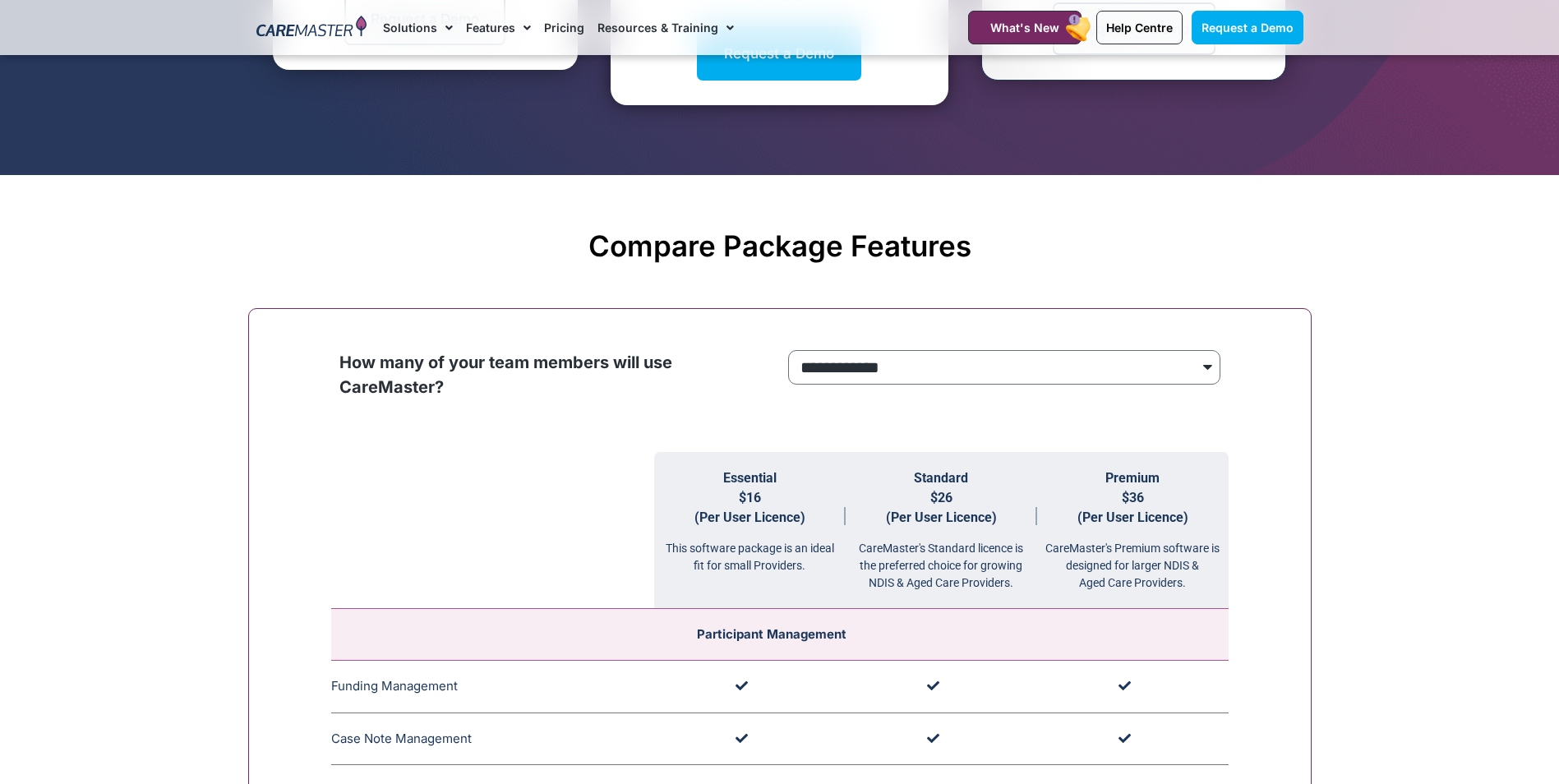
scroll to position [1315, 0]
